Goal: Task Accomplishment & Management: Complete application form

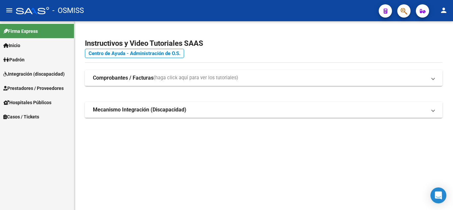
click at [19, 48] on span "Inicio" at bounding box center [11, 45] width 17 height 7
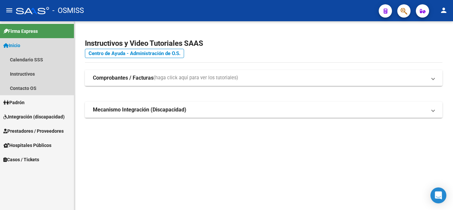
click at [19, 48] on span "Inicio" at bounding box center [11, 45] width 17 height 7
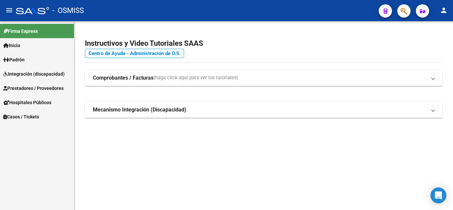
click at [28, 85] on span "Prestadores / Proveedores" at bounding box center [33, 88] width 60 height 7
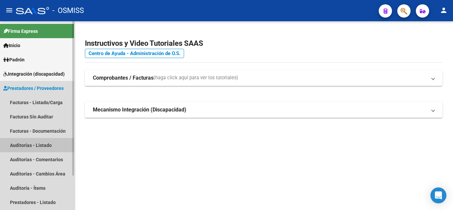
click at [40, 145] on link "Auditorías - Listado" at bounding box center [37, 145] width 74 height 14
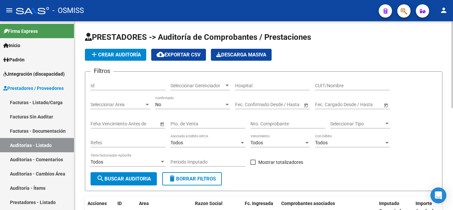
click at [133, 53] on span "add Crear Auditoría" at bounding box center [115, 55] width 51 height 6
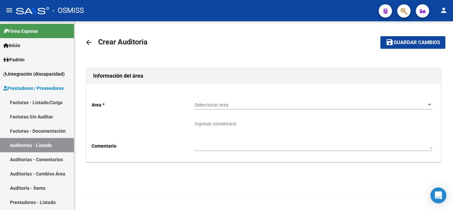
click at [89, 43] on mat-icon "arrow_back" at bounding box center [89, 42] width 8 height 8
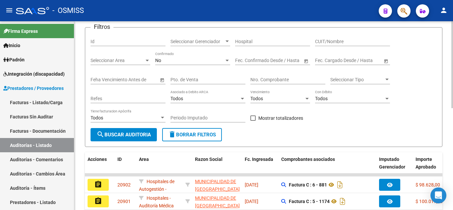
scroll to position [45, 0]
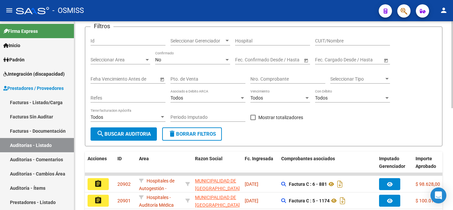
click at [452, 111] on div at bounding box center [452, 85] width 2 height 87
click at [280, 78] on input "Nro. Comprobante" at bounding box center [287, 79] width 75 height 6
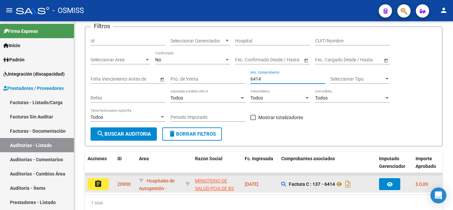
type input "6414"
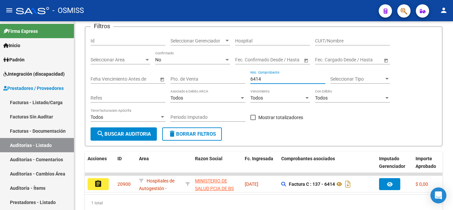
click at [106, 182] on button "assignment" at bounding box center [97, 184] width 21 height 12
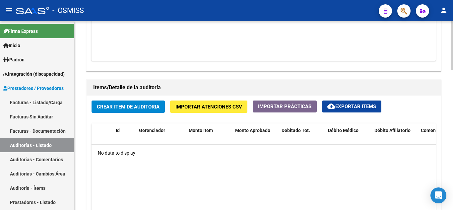
scroll to position [434, 0]
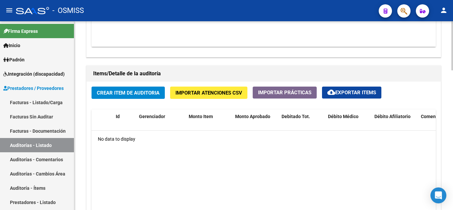
click at [143, 91] on span "Crear Item de Auditoria" at bounding box center [128, 93] width 63 height 6
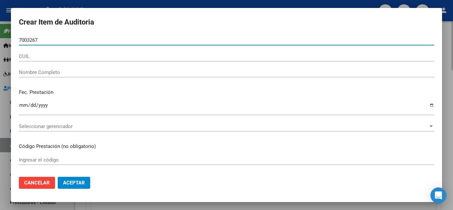
type input "70032674"
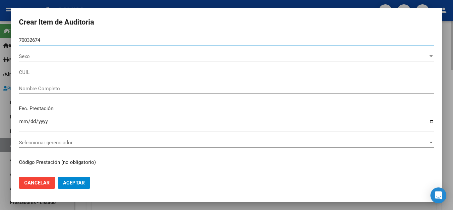
type input "27700326743"
type input "[PERSON_NAME] MU�OZ [PERSON_NAME]"
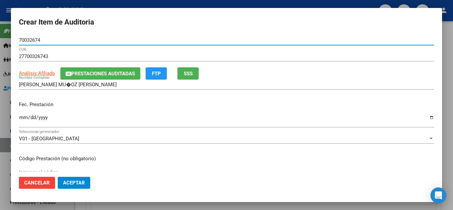
type input "70032674"
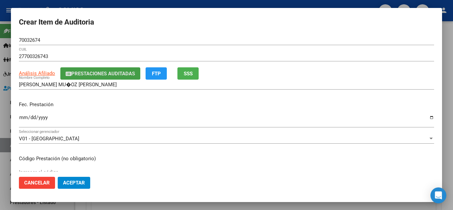
click at [127, 71] on span "Prestaciones Auditadas" at bounding box center [103, 74] width 64 height 6
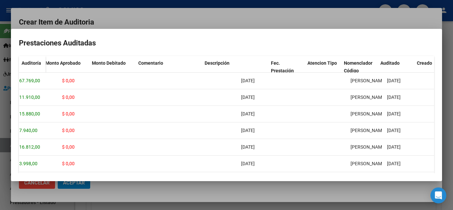
scroll to position [0, 0]
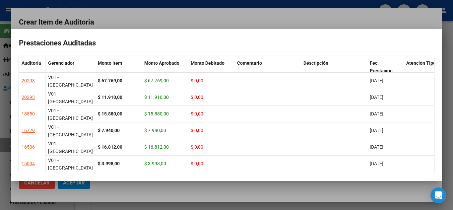
click at [314, 21] on div at bounding box center [226, 105] width 453 height 210
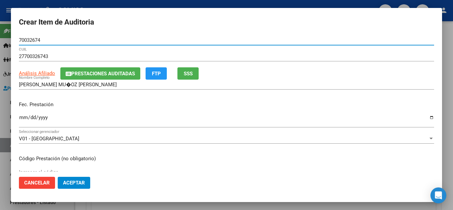
drag, startPoint x: 45, startPoint y: 39, endPoint x: 16, endPoint y: 39, distance: 29.2
click at [16, 39] on mat-dialog-content "70032674 Nro Documento 27700326743 CUIL Análisis Afiliado Prestaciones Auditada…" at bounding box center [226, 103] width 431 height 136
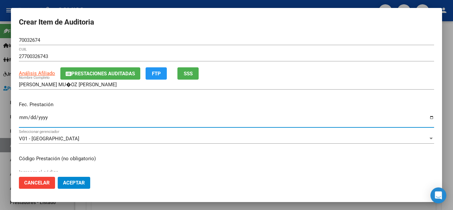
click at [22, 120] on input "Ingresar la fecha" at bounding box center [226, 120] width 415 height 11
type input "[DATE]"
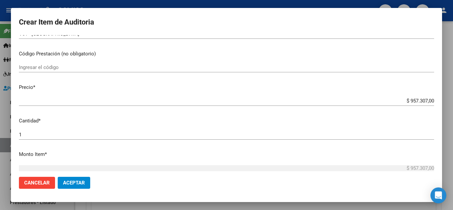
scroll to position [106, 0]
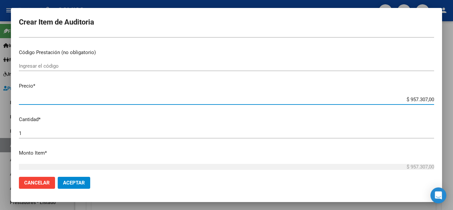
click at [428, 99] on input "$ 957.307,00" at bounding box center [226, 99] width 415 height 6
type input "$ 95.730,70"
type input "$ 9.573,07"
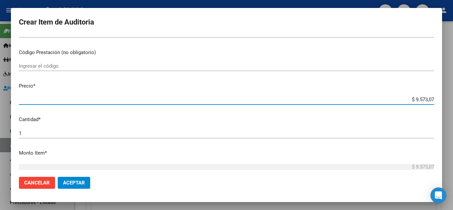
type input "$ 957,30"
type input "$ 95,73"
type input "$ 9,57"
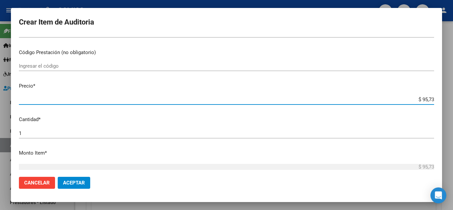
type input "$ 9,57"
type input "$ 0,95"
type input "$ 0,09"
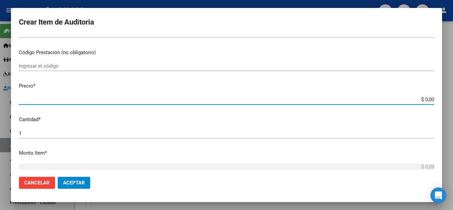
type input "$ 0,06"
type input "$ 0,64"
type input "$ 6,42"
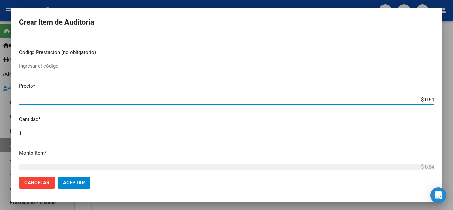
type input "$ 6,42"
type input "$ 64,23"
type input "$ 642,36"
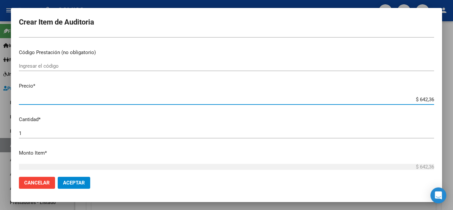
type input "$ 6.423,69"
type input "$ 64.236,90"
type input "$ 642.369,00"
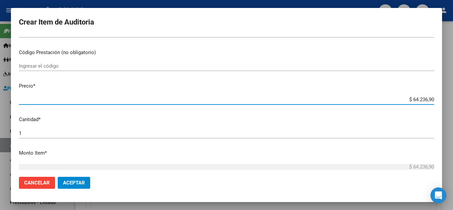
type input "$ 642.369,00"
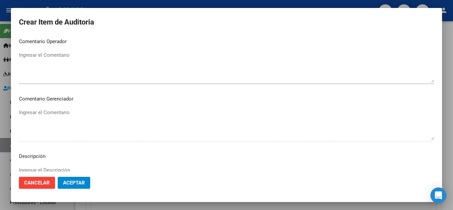
scroll to position [411, 0]
click at [83, 184] on span "Aceptar" at bounding box center [74, 183] width 22 height 6
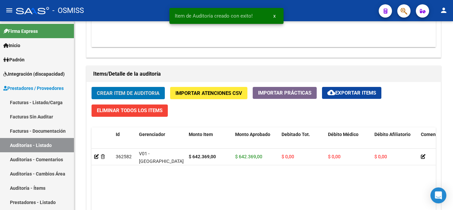
scroll to position [435, 0]
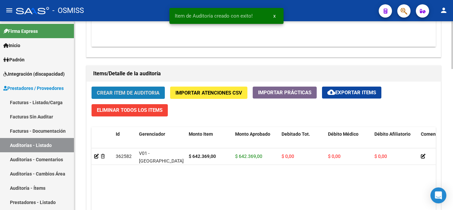
click at [156, 94] on span "Crear Item de Auditoria" at bounding box center [128, 93] width 63 height 6
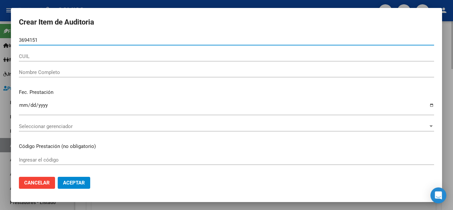
type input "36941513"
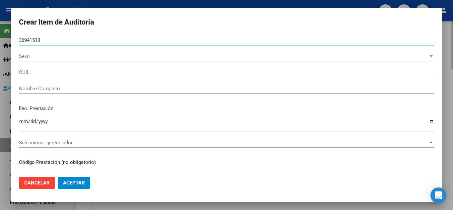
type input "20369415132"
type input "[PERSON_NAME]"
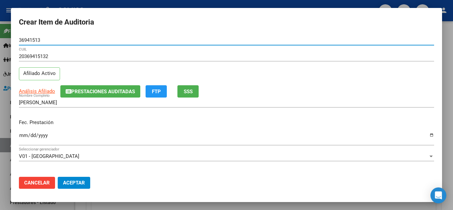
type input "36941513"
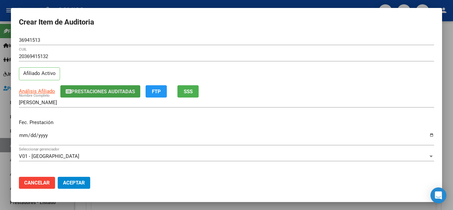
click at [86, 94] on span "Prestaciones Auditadas" at bounding box center [103, 91] width 64 height 6
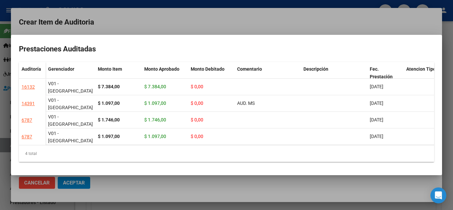
click at [135, 25] on div at bounding box center [226, 105] width 453 height 210
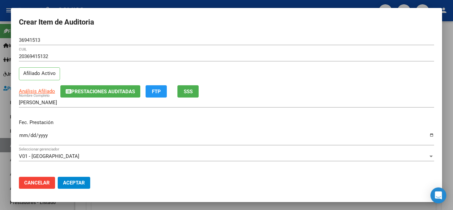
click at [20, 134] on input "Ingresar la fecha" at bounding box center [226, 138] width 415 height 11
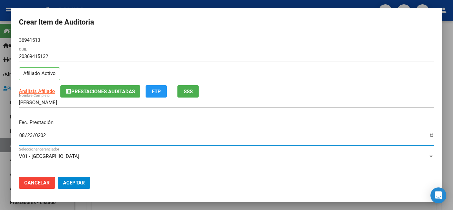
type input "[DATE]"
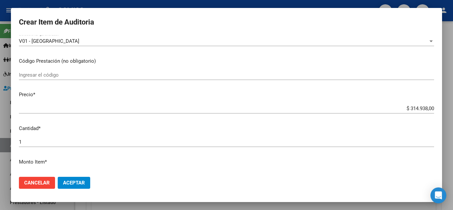
scroll to position [131, 0]
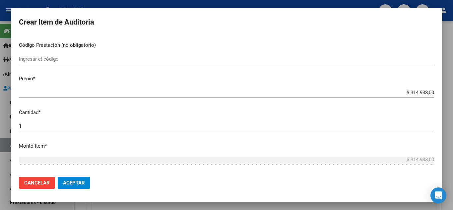
click at [79, 178] on button "Aceptar" at bounding box center [74, 183] width 32 height 12
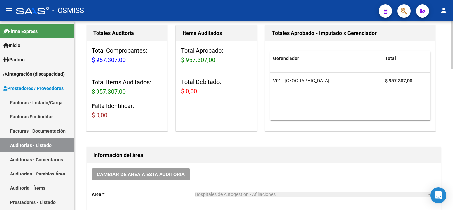
scroll to position [63, 0]
